Goal: Task Accomplishment & Management: Use online tool/utility

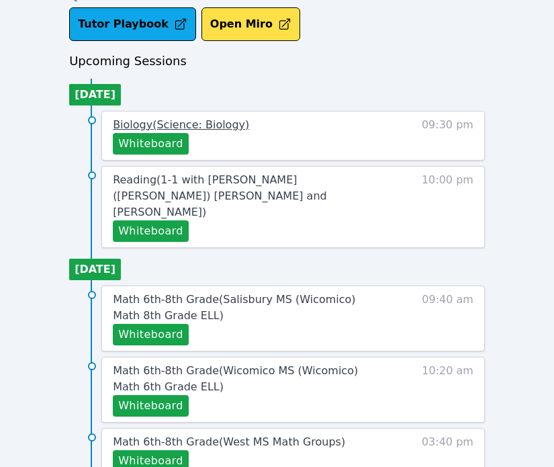
scroll to position [537, 0]
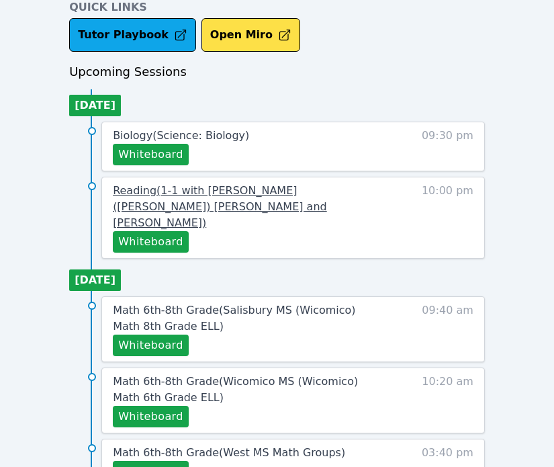
click at [168, 185] on span "Reading ( 1-1 with [PERSON_NAME] ([PERSON_NAME]) [PERSON_NAME] and [PERSON_NAME…" at bounding box center [220, 206] width 214 height 45
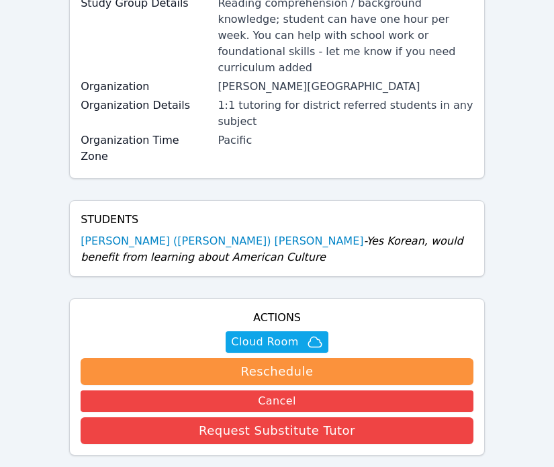
scroll to position [496, 0]
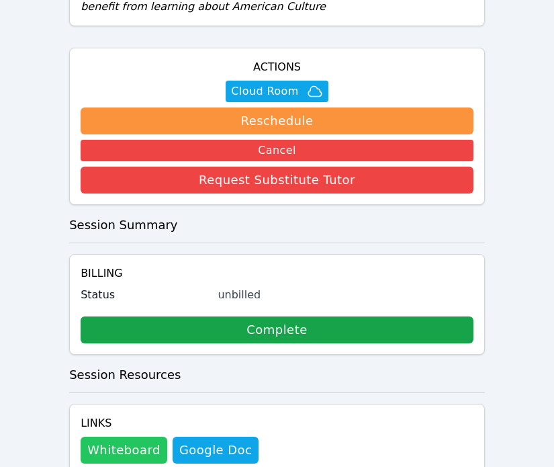
click at [128, 437] on button "Whiteboard" at bounding box center [124, 450] width 87 height 27
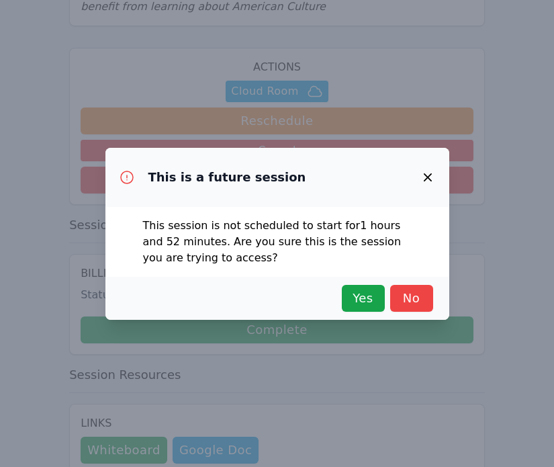
click at [426, 185] on icon "button" at bounding box center [428, 177] width 16 height 16
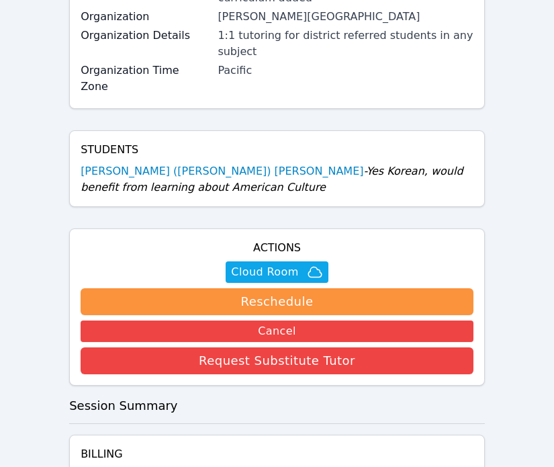
scroll to position [0, 0]
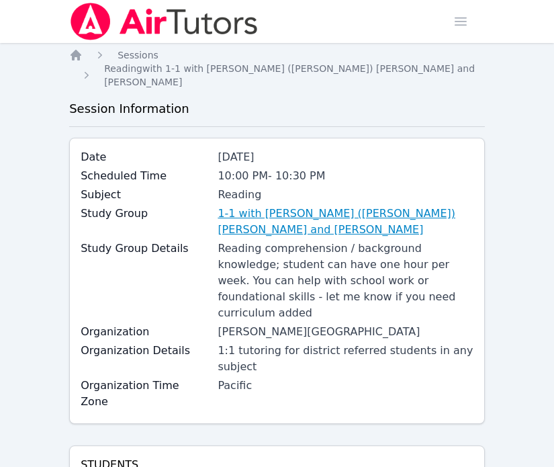
click at [250, 206] on link "1-1 with [PERSON_NAME] ([PERSON_NAME]) [PERSON_NAME] and [PERSON_NAME]" at bounding box center [346, 222] width 256 height 32
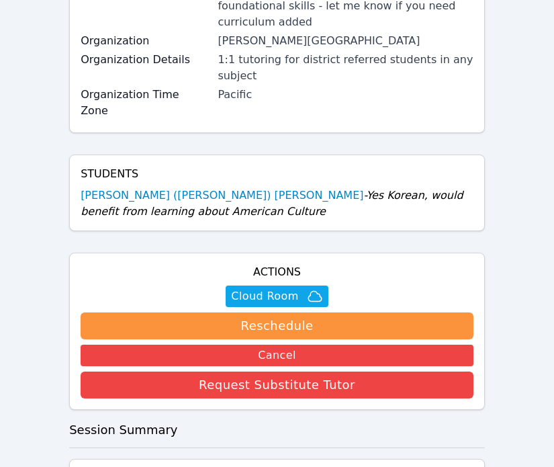
scroll to position [384, 0]
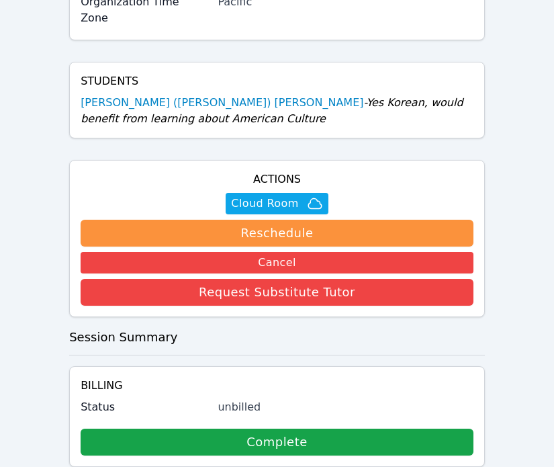
click at [136, 62] on div "Students [PERSON_NAME] ([PERSON_NAME]) [PERSON_NAME] - Yes [DEMOGRAPHIC_DATA], …" at bounding box center [277, 100] width 416 height 77
click at [142, 95] on link "[PERSON_NAME] ([PERSON_NAME]) [PERSON_NAME]" at bounding box center [222, 103] width 283 height 16
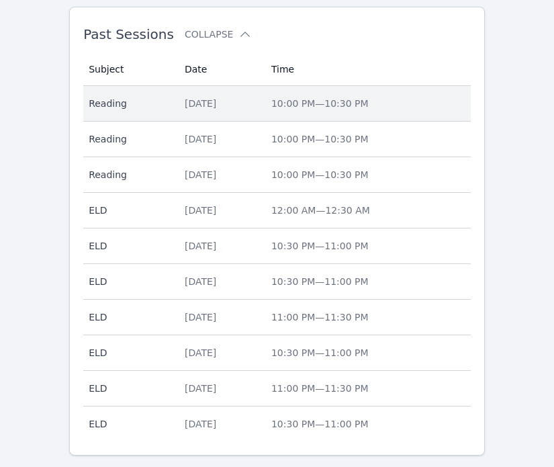
scroll to position [1144, 0]
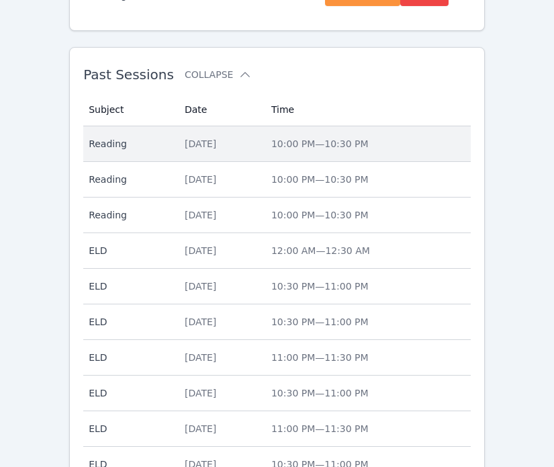
click at [181, 126] on td "Date [DATE]" at bounding box center [220, 144] width 87 height 36
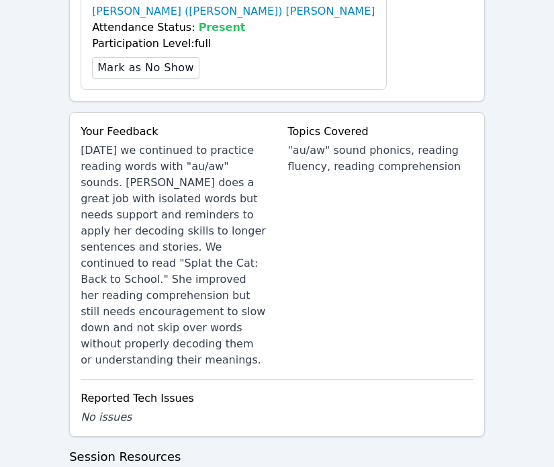
scroll to position [822, 0]
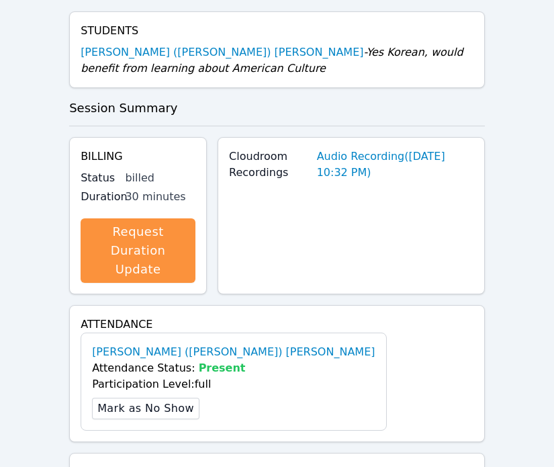
scroll to position [0, 0]
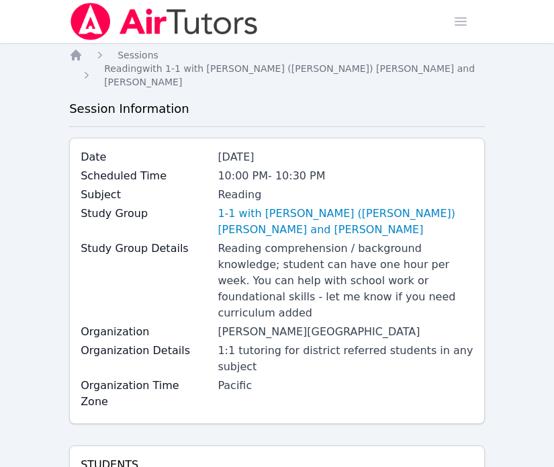
click at [95, 27] on img at bounding box center [164, 22] width 190 height 38
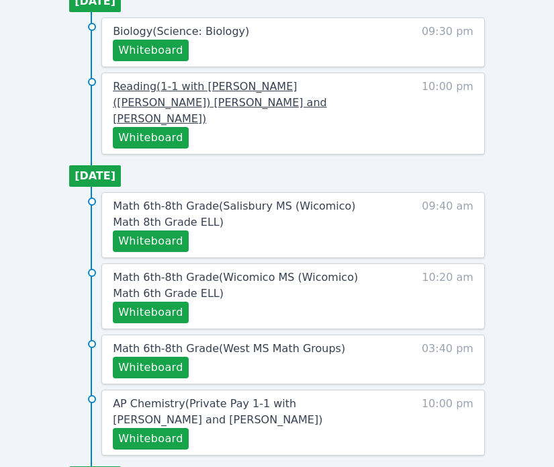
click at [175, 97] on link "Reading ( 1-1 with [PERSON_NAME] ([PERSON_NAME]) [PERSON_NAME] and [PERSON_NAME…" at bounding box center [248, 103] width 271 height 48
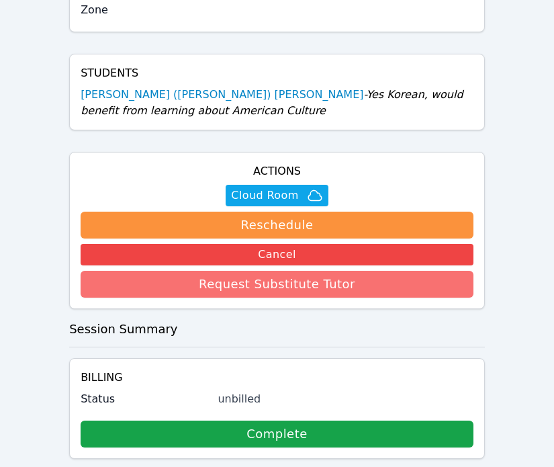
scroll to position [496, 0]
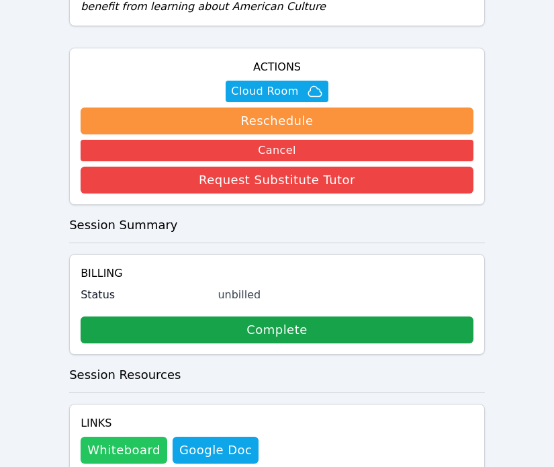
click at [140, 437] on button "Whiteboard" at bounding box center [124, 450] width 87 height 27
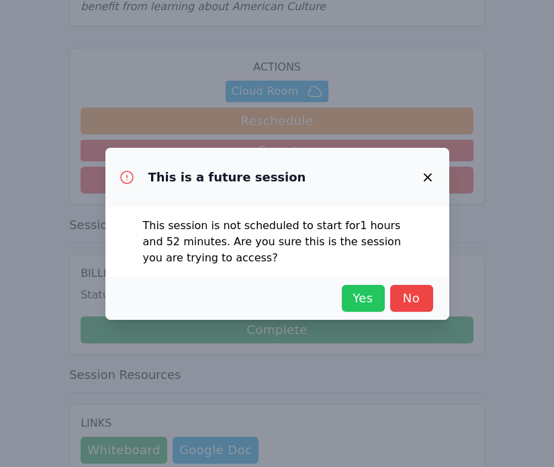
click at [343, 298] on button "Yes" at bounding box center [363, 298] width 43 height 27
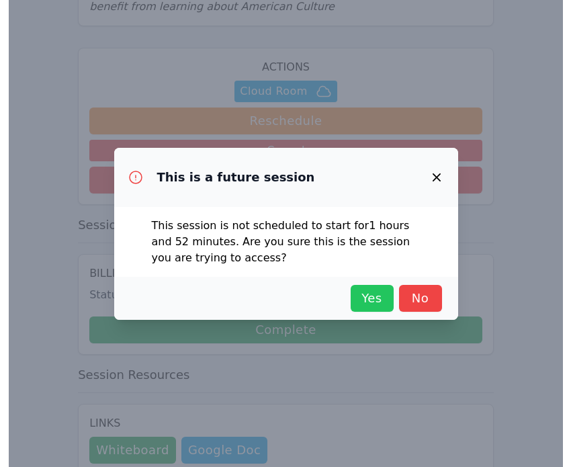
scroll to position [480, 0]
